Goal: Task Accomplishment & Management: Manage account settings

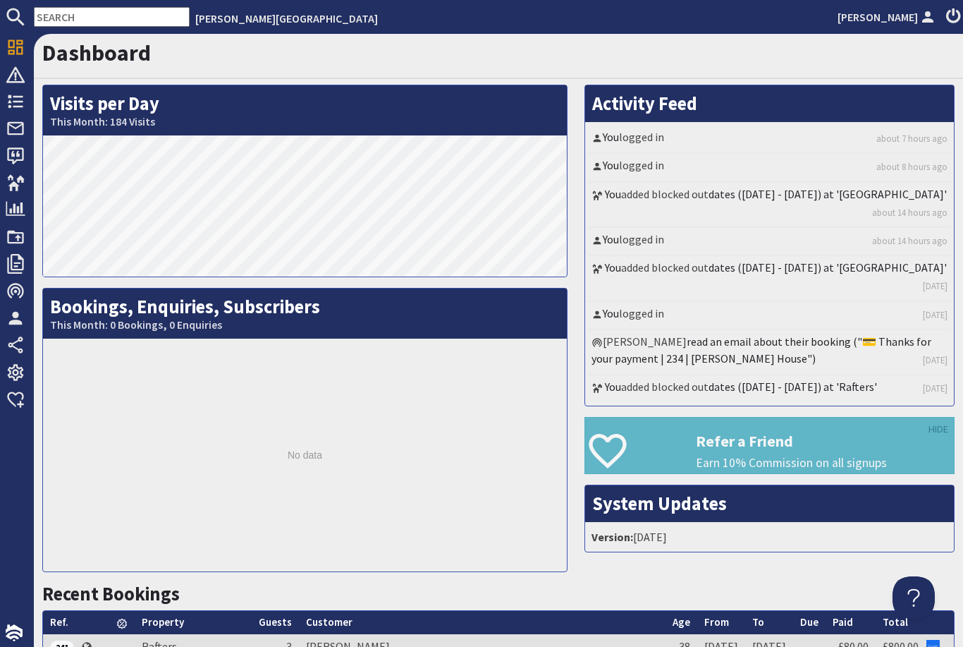
click at [25, 178] on icon at bounding box center [16, 183] width 20 height 20
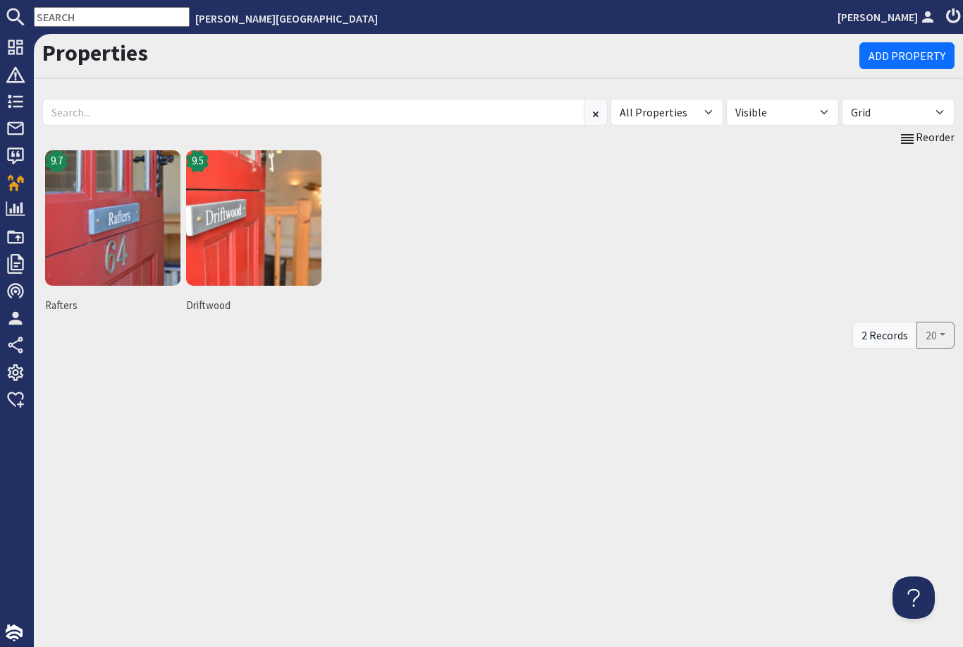
click at [134, 235] on img at bounding box center [112, 217] width 135 height 135
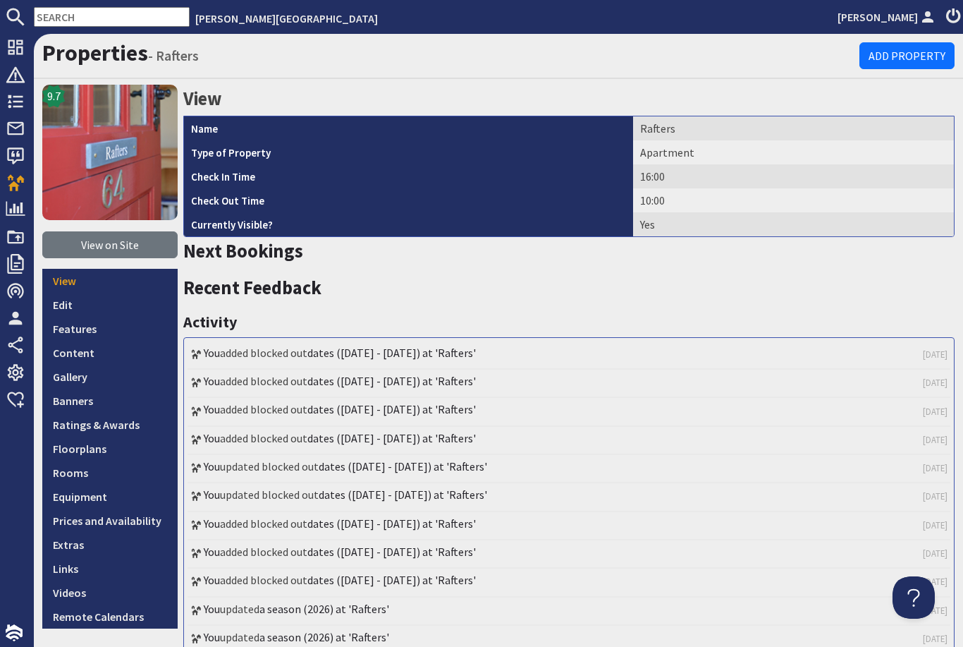
click at [136, 523] on link "Prices and Availability" at bounding box center [109, 520] width 135 height 24
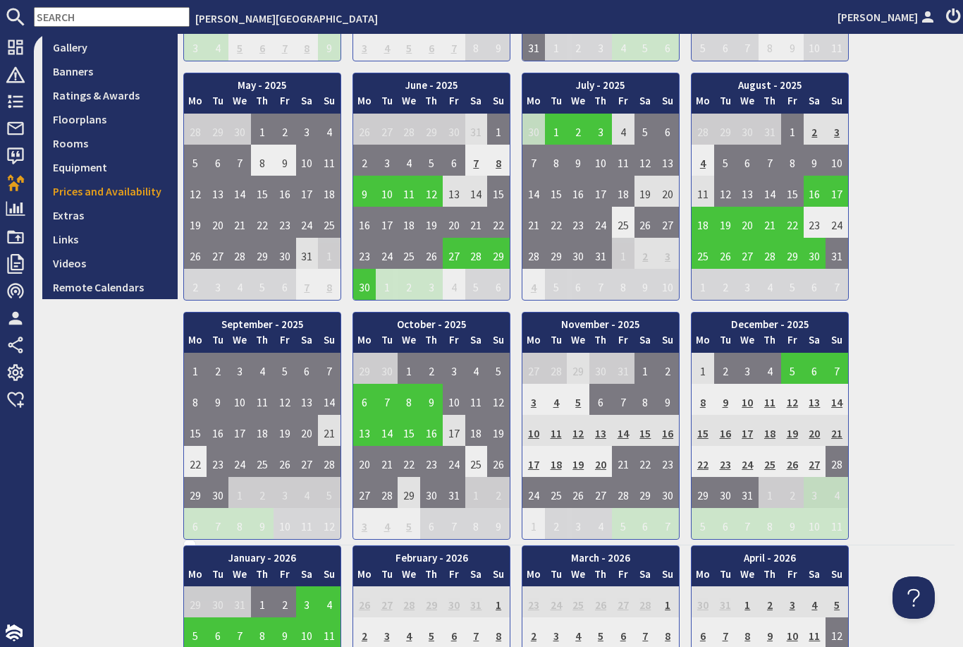
scroll to position [331, 0]
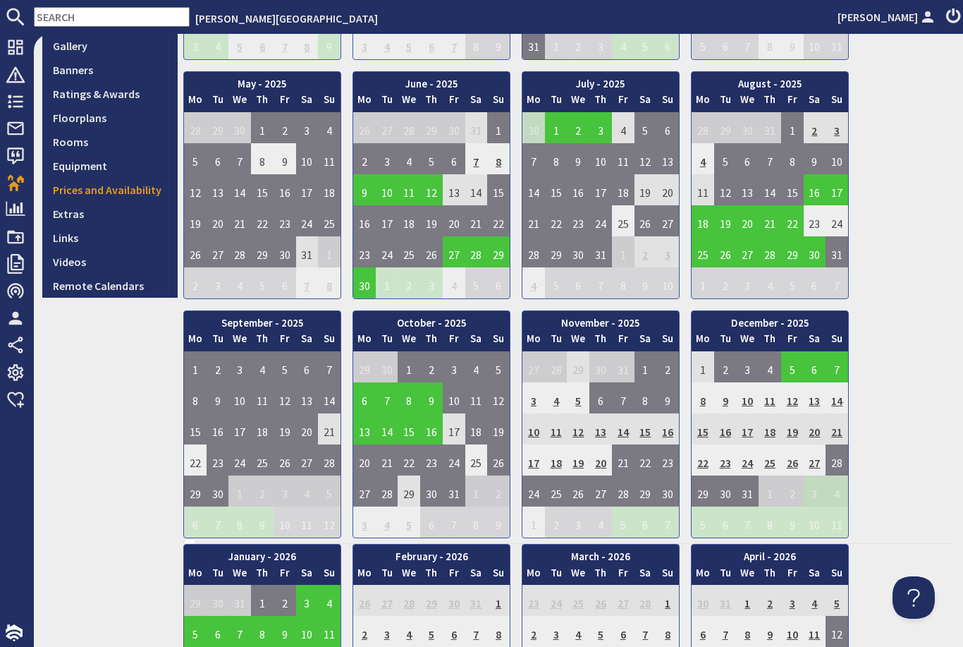
click at [432, 366] on td "2" at bounding box center [431, 366] width 23 height 31
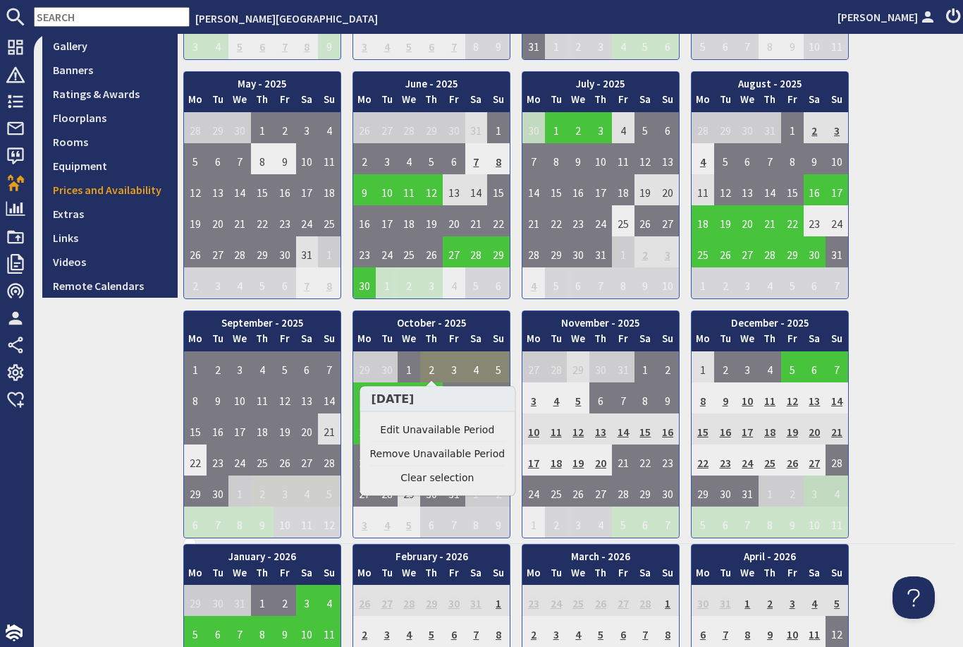
click at [461, 423] on link "Edit Unavailable Period" at bounding box center [437, 429] width 135 height 15
